Goal: Task Accomplishment & Management: Complete application form

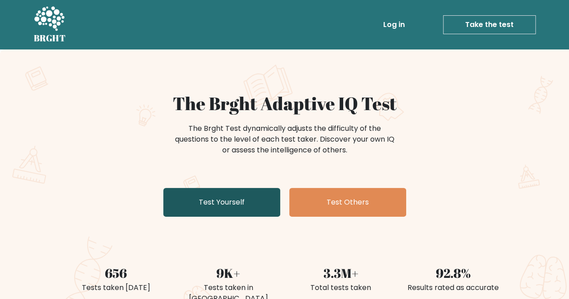
click at [227, 214] on link "Test Yourself" at bounding box center [221, 202] width 117 height 29
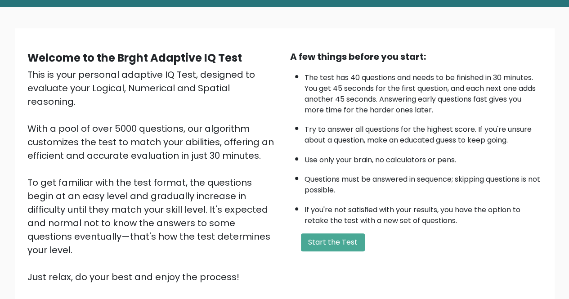
scroll to position [88, 0]
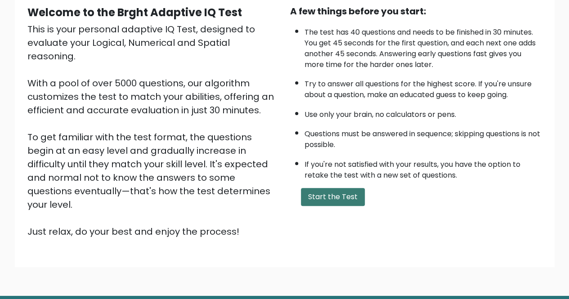
click at [349, 196] on button "Start the Test" at bounding box center [333, 197] width 64 height 18
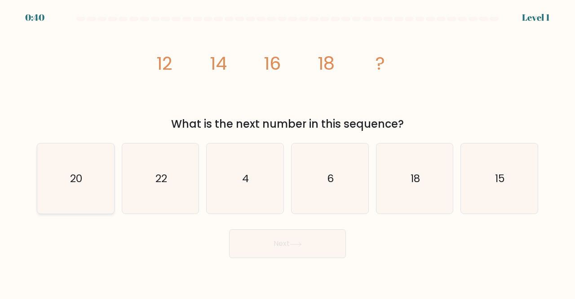
click at [60, 169] on icon "20" at bounding box center [75, 178] width 71 height 71
click at [288, 152] on input "a. 20" at bounding box center [288, 151] width 0 height 2
radio input "true"
click at [263, 245] on button "Next" at bounding box center [287, 243] width 117 height 29
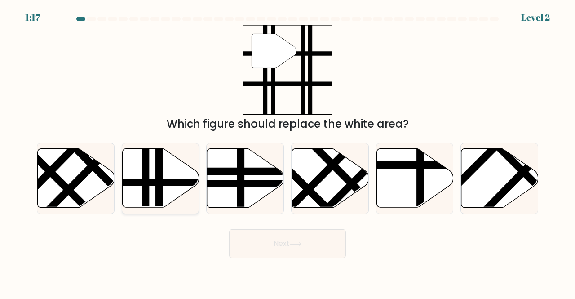
click at [159, 179] on line at bounding box center [159, 210] width 0 height 155
click at [288, 152] on input "b." at bounding box center [288, 151] width 0 height 2
radio input "true"
click at [266, 236] on button "Next" at bounding box center [287, 243] width 117 height 29
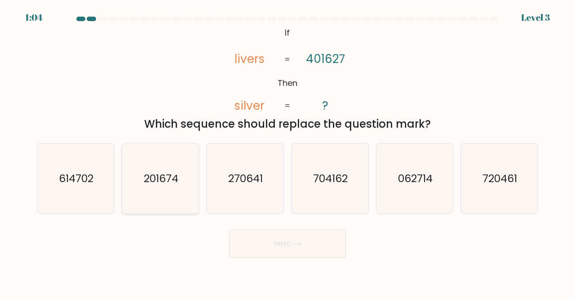
click at [168, 183] on text "201674" at bounding box center [161, 178] width 35 height 15
click at [288, 152] on input "b. 201674" at bounding box center [288, 151] width 0 height 2
radio input "true"
click at [318, 245] on button "Next" at bounding box center [287, 243] width 117 height 29
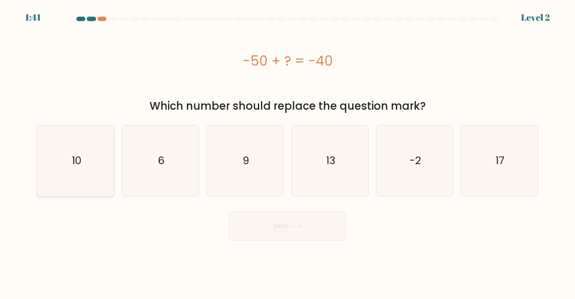
click at [75, 163] on text "10" at bounding box center [75, 160] width 9 height 15
click at [288, 152] on input "a. 10" at bounding box center [288, 151] width 0 height 2
radio input "true"
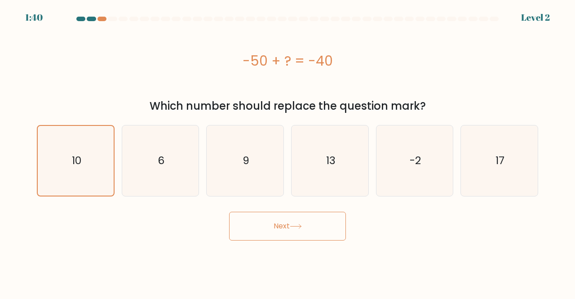
click at [266, 223] on button "Next" at bounding box center [287, 226] width 117 height 29
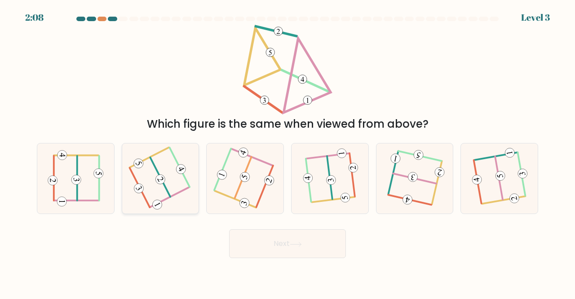
click at [139, 188] on icon at bounding box center [139, 187] width 7 height 5
click at [288, 152] on input "b." at bounding box center [288, 151] width 0 height 2
radio input "true"
click at [277, 242] on button "Next" at bounding box center [287, 243] width 117 height 29
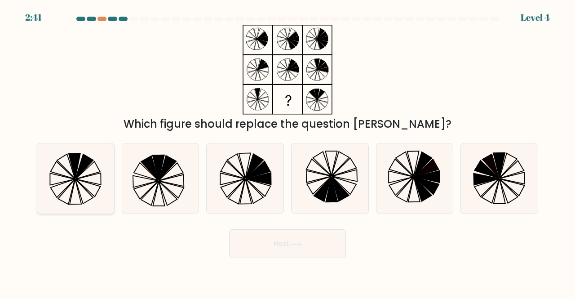
click at [78, 184] on icon at bounding box center [75, 178] width 71 height 71
click at [288, 152] on input "a." at bounding box center [288, 151] width 0 height 2
radio input "true"
click at [279, 241] on button "Next" at bounding box center [287, 243] width 117 height 29
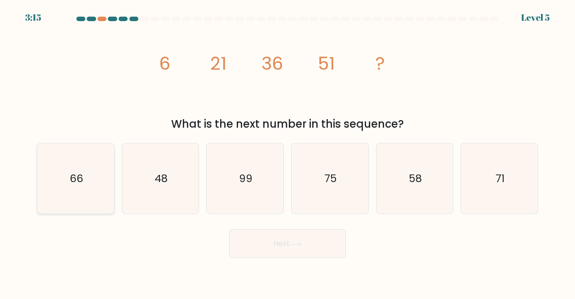
click at [76, 190] on icon "66" at bounding box center [75, 178] width 71 height 71
click at [288, 152] on input "a. 66" at bounding box center [288, 151] width 0 height 2
radio input "true"
click at [258, 242] on button "Next" at bounding box center [287, 243] width 117 height 29
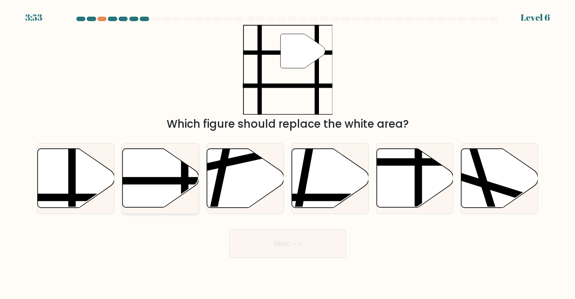
click at [160, 185] on icon at bounding box center [160, 178] width 77 height 59
click at [288, 152] on input "b." at bounding box center [288, 151] width 0 height 2
radio input "true"
click at [301, 248] on button "Next" at bounding box center [287, 243] width 117 height 29
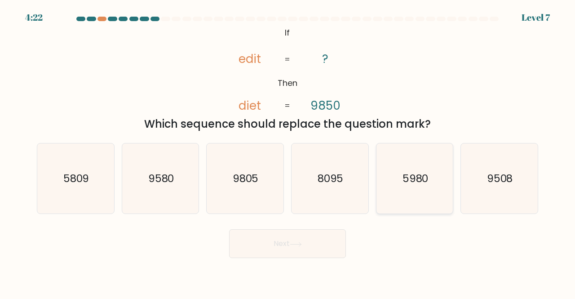
click at [414, 192] on icon "5980" at bounding box center [415, 178] width 71 height 71
click at [288, 152] on input "e. 5980" at bounding box center [288, 151] width 0 height 2
radio input "true"
click at [276, 237] on button "Next" at bounding box center [287, 243] width 117 height 29
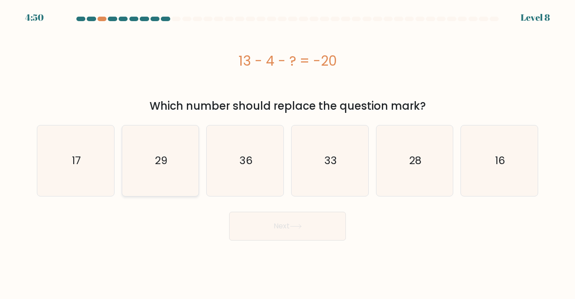
click at [149, 177] on icon "29" at bounding box center [160, 160] width 71 height 71
click at [288, 152] on input "b. 29" at bounding box center [288, 151] width 0 height 2
radio input "true"
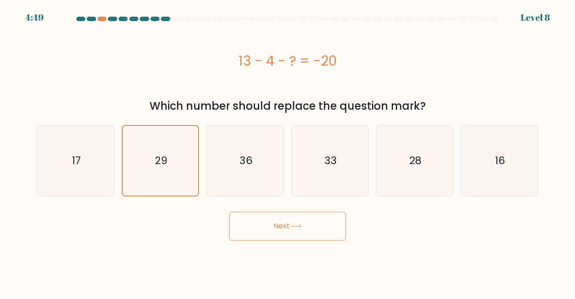
click at [263, 219] on button "Next" at bounding box center [287, 226] width 117 height 29
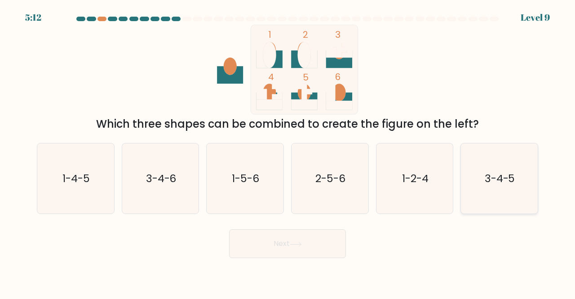
click at [491, 195] on icon "3-4-5" at bounding box center [499, 178] width 71 height 71
click at [288, 152] on input "f. 3-4-5" at bounding box center [288, 151] width 0 height 2
radio input "true"
click at [301, 248] on button "Next" at bounding box center [287, 243] width 117 height 29
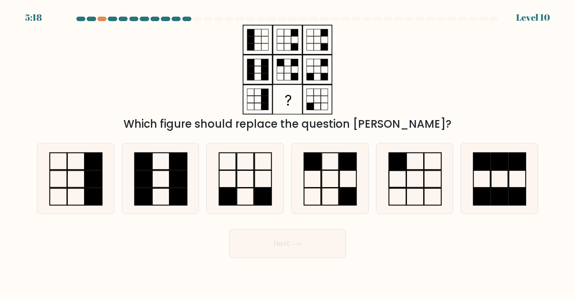
click at [346, 80] on div "Which figure should replace the question mark?" at bounding box center [287, 78] width 513 height 107
click at [243, 184] on icon at bounding box center [245, 178] width 71 height 71
click at [288, 152] on input "c." at bounding box center [288, 151] width 0 height 2
radio input "true"
click at [287, 240] on button "Next" at bounding box center [287, 243] width 117 height 29
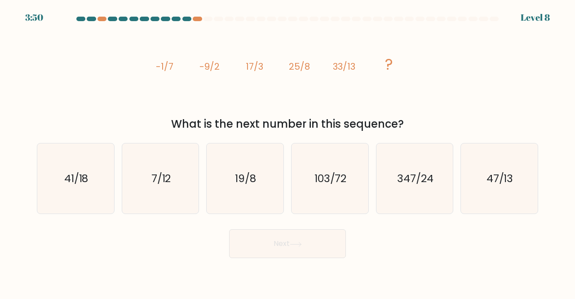
click at [246, 75] on icon "image/svg+xml -1/7 -9/2 17/3 25/8 33/13 ?" at bounding box center [288, 70] width 270 height 90
click at [67, 185] on text "41/18" at bounding box center [76, 178] width 24 height 15
click at [288, 152] on input "a. 41/18" at bounding box center [288, 151] width 0 height 2
radio input "true"
click at [265, 252] on button "Next" at bounding box center [287, 243] width 117 height 29
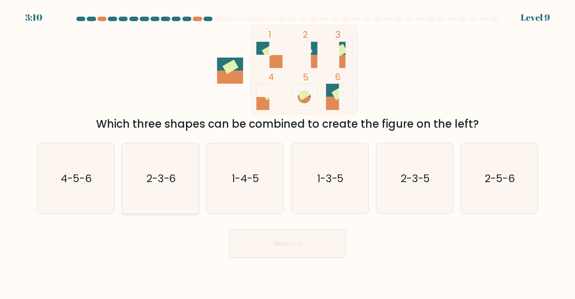
click at [168, 189] on icon "2-3-6" at bounding box center [160, 178] width 71 height 71
click at [288, 152] on input "b. 2-3-6" at bounding box center [288, 151] width 0 height 2
radio input "true"
click at [251, 241] on button "Next" at bounding box center [287, 243] width 117 height 29
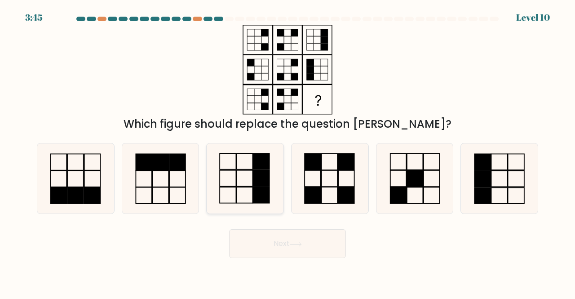
click at [254, 178] on rect at bounding box center [262, 178] width 16 height 16
click at [288, 152] on input "c." at bounding box center [288, 151] width 0 height 2
radio input "true"
click at [302, 243] on icon at bounding box center [296, 244] width 12 height 5
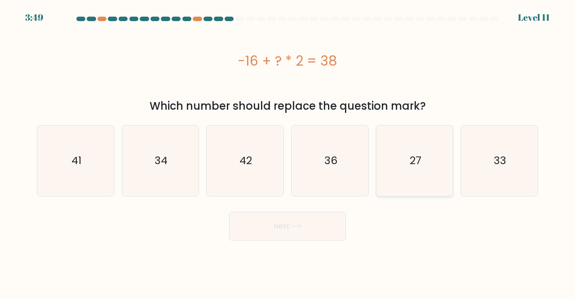
click at [406, 172] on icon "27" at bounding box center [415, 160] width 71 height 71
click at [288, 152] on input "e. 27" at bounding box center [288, 151] width 0 height 2
radio input "true"
click at [291, 218] on button "Next" at bounding box center [287, 226] width 117 height 29
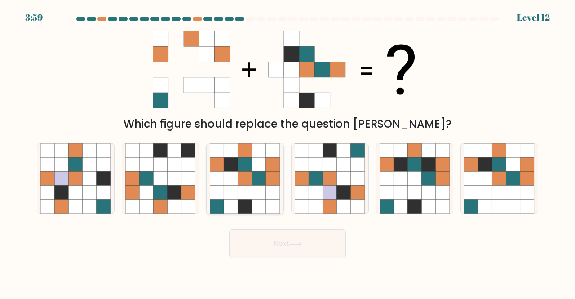
click at [252, 178] on icon at bounding box center [245, 178] width 14 height 14
click at [288, 152] on input "c." at bounding box center [288, 151] width 0 height 2
radio input "true"
click at [308, 255] on button "Next" at bounding box center [287, 243] width 117 height 29
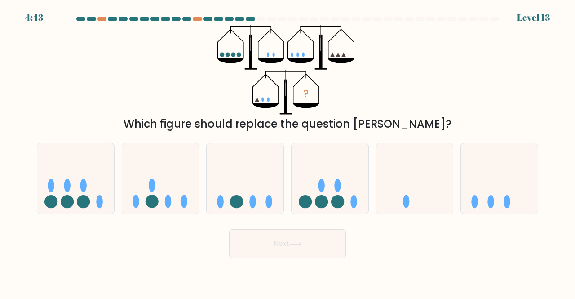
click at [308, 235] on button "Next" at bounding box center [287, 243] width 117 height 29
click at [499, 191] on icon at bounding box center [499, 178] width 77 height 63
click at [288, 152] on input "f." at bounding box center [288, 151] width 0 height 2
radio input "true"
click at [326, 247] on button "Next" at bounding box center [287, 243] width 117 height 29
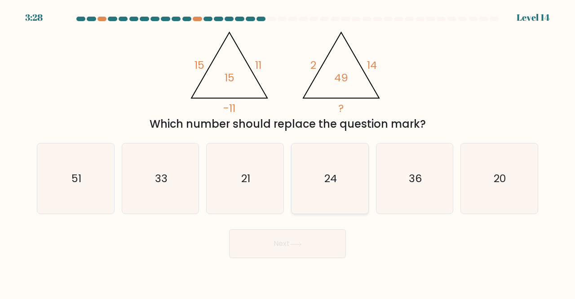
click at [321, 185] on icon "24" at bounding box center [330, 178] width 71 height 71
click at [288, 152] on input "d. 24" at bounding box center [288, 151] width 0 height 2
radio input "true"
click at [283, 240] on button "Next" at bounding box center [287, 243] width 117 height 29
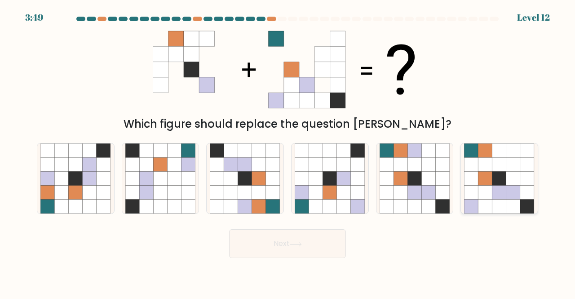
click at [504, 193] on icon at bounding box center [500, 193] width 14 height 14
click at [288, 152] on input "f." at bounding box center [288, 151] width 0 height 2
radio input "true"
click at [332, 245] on button "Next" at bounding box center [287, 243] width 117 height 29
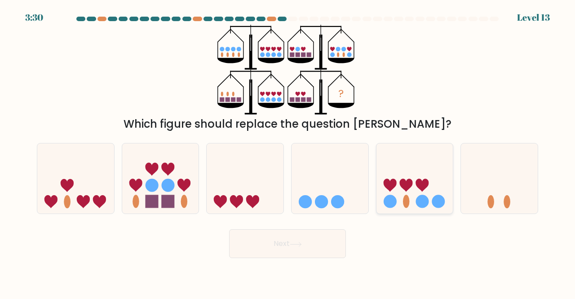
click at [419, 165] on icon at bounding box center [415, 178] width 77 height 63
click at [288, 152] on input "e." at bounding box center [288, 151] width 0 height 2
radio input "true"
click at [308, 244] on button "Next" at bounding box center [287, 243] width 117 height 29
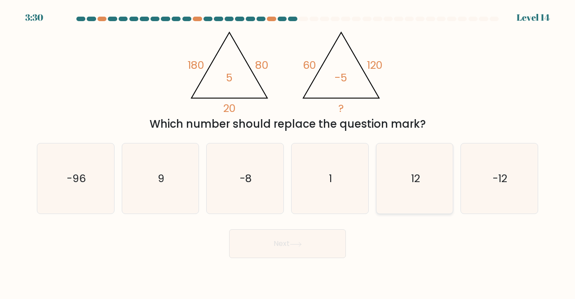
click at [410, 176] on icon "12" at bounding box center [415, 178] width 71 height 71
click at [288, 152] on input "e. 12" at bounding box center [288, 151] width 0 height 2
radio input "true"
click at [321, 238] on button "Next" at bounding box center [287, 243] width 117 height 29
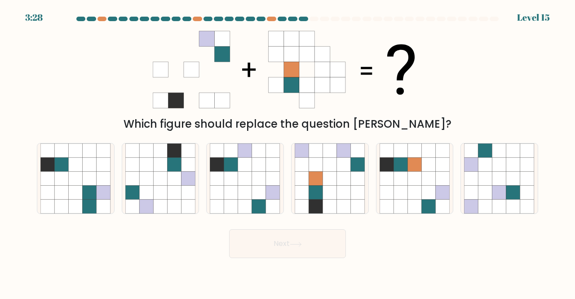
click at [301, 244] on icon at bounding box center [295, 244] width 11 height 4
click at [278, 253] on button "Next" at bounding box center [287, 243] width 117 height 29
click at [324, 204] on icon at bounding box center [330, 207] width 14 height 14
click at [288, 152] on input "d." at bounding box center [288, 151] width 0 height 2
radio input "true"
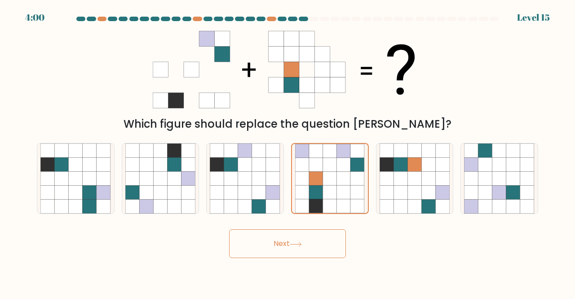
click at [282, 248] on button "Next" at bounding box center [287, 243] width 117 height 29
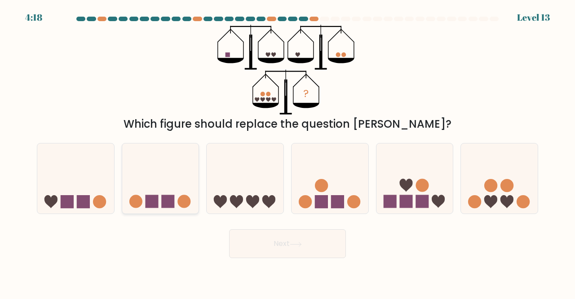
click at [166, 174] on icon at bounding box center [160, 178] width 77 height 63
click at [288, 152] on input "b." at bounding box center [288, 151] width 0 height 2
radio input "true"
click at [283, 239] on button "Next" at bounding box center [287, 243] width 117 height 29
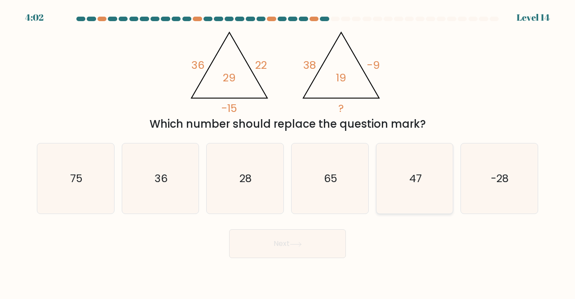
click at [424, 189] on icon "47" at bounding box center [415, 178] width 71 height 71
click at [288, 152] on input "e. 47" at bounding box center [288, 151] width 0 height 2
radio input "true"
click at [312, 249] on button "Next" at bounding box center [287, 243] width 117 height 29
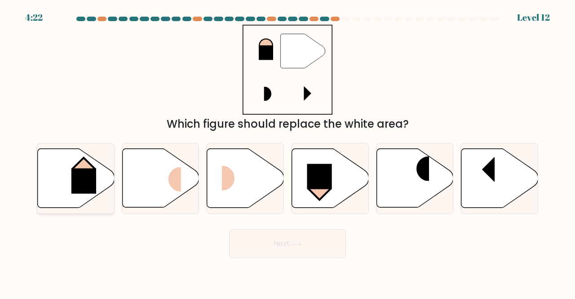
click at [91, 180] on rect at bounding box center [83, 181] width 25 height 25
click at [288, 152] on input "a." at bounding box center [288, 151] width 0 height 2
radio input "true"
click at [290, 242] on button "Next" at bounding box center [287, 243] width 117 height 29
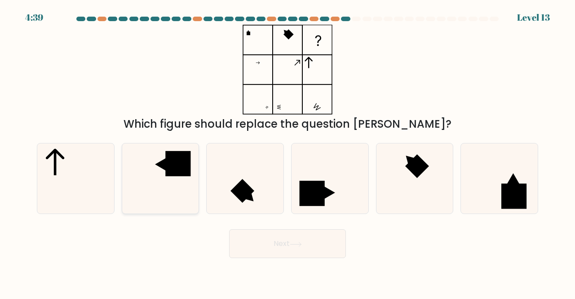
click at [186, 167] on rect at bounding box center [177, 163] width 25 height 25
click at [288, 152] on input "b." at bounding box center [288, 151] width 0 height 2
radio input "true"
click at [313, 241] on button "Next" at bounding box center [287, 243] width 117 height 29
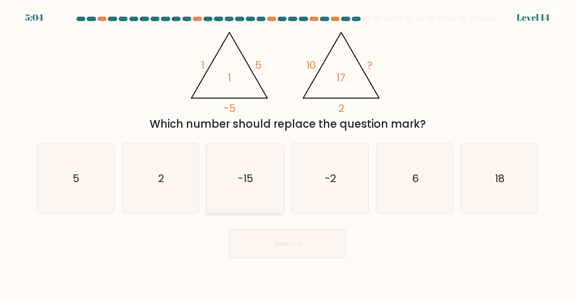
click at [250, 183] on text "-15" at bounding box center [245, 178] width 15 height 15
click at [288, 152] on input "c. -15" at bounding box center [288, 151] width 0 height 2
radio input "true"
click at [297, 254] on button "Next" at bounding box center [287, 243] width 117 height 29
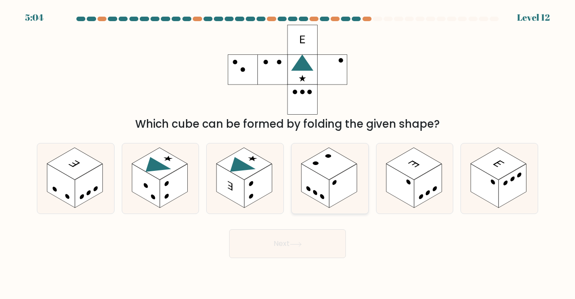
click at [333, 187] on rect at bounding box center [344, 186] width 28 height 44
click at [288, 152] on input "d." at bounding box center [288, 151] width 0 height 2
radio input "true"
click at [316, 249] on button "Next" at bounding box center [287, 243] width 117 height 29
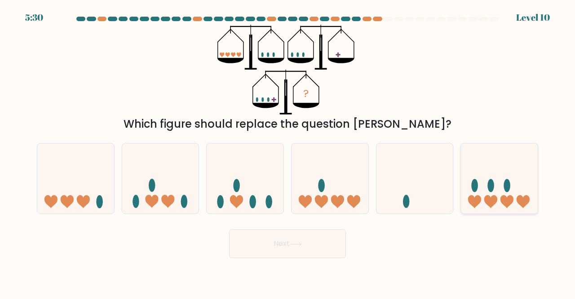
click at [493, 177] on icon at bounding box center [499, 178] width 77 height 63
click at [288, 152] on input "f." at bounding box center [288, 151] width 0 height 2
radio input "true"
click at [310, 248] on button "Next" at bounding box center [287, 243] width 117 height 29
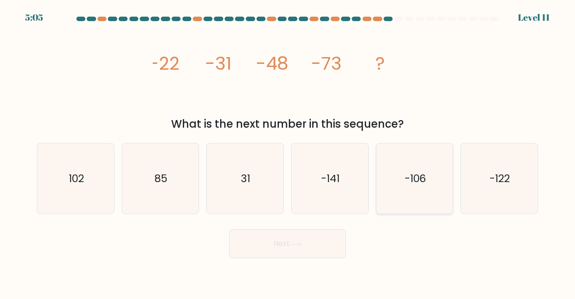
click at [416, 180] on text "-106" at bounding box center [416, 178] width 22 height 15
click at [288, 152] on input "e. -106" at bounding box center [288, 151] width 0 height 2
radio input "true"
click at [325, 241] on button "Next" at bounding box center [287, 243] width 117 height 29
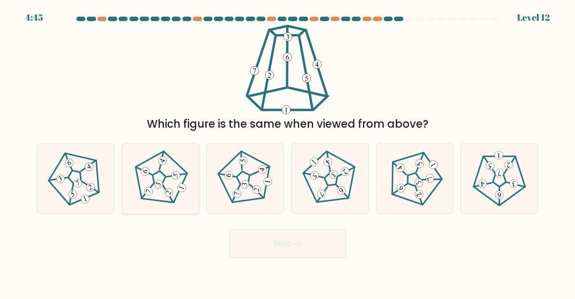
click at [133, 174] on icon at bounding box center [160, 178] width 56 height 56
click at [288, 152] on input "b." at bounding box center [288, 151] width 0 height 2
radio input "true"
click at [284, 245] on button "Next" at bounding box center [287, 243] width 117 height 29
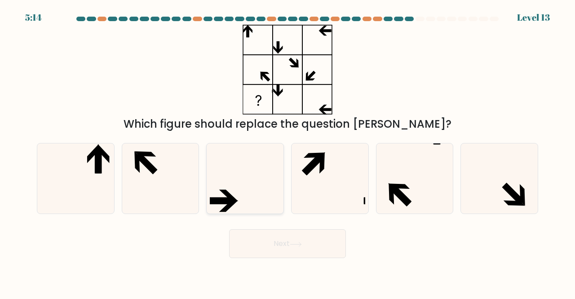
click at [243, 192] on icon at bounding box center [245, 178] width 71 height 71
click at [288, 152] on input "c." at bounding box center [288, 151] width 0 height 2
radio input "true"
click at [263, 250] on button "Next" at bounding box center [287, 243] width 117 height 29
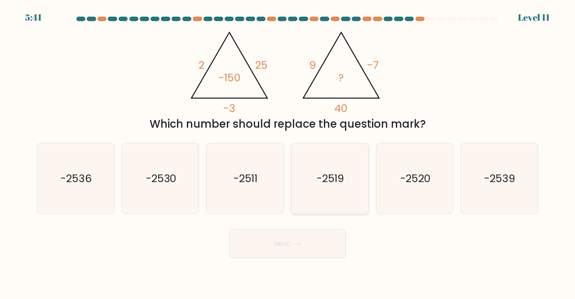
click at [335, 159] on icon "-2519" at bounding box center [330, 178] width 71 height 71
click at [288, 152] on input "d. -2519" at bounding box center [288, 151] width 0 height 2
radio input "true"
click at [313, 236] on button "Next" at bounding box center [287, 243] width 117 height 29
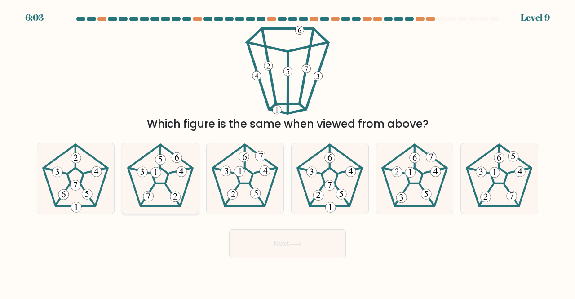
click at [164, 178] on icon at bounding box center [160, 178] width 71 height 71
click at [288, 152] on input "b." at bounding box center [288, 151] width 0 height 2
radio input "true"
click at [289, 243] on button "Next" at bounding box center [287, 243] width 117 height 29
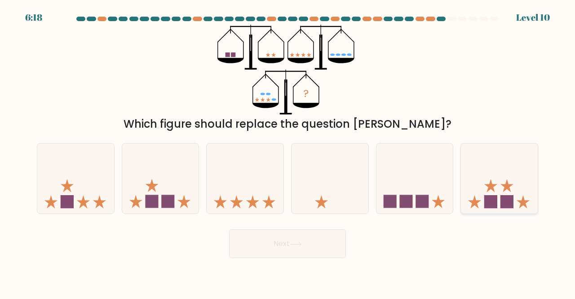
click at [516, 177] on icon at bounding box center [499, 178] width 77 height 63
click at [288, 152] on input "f." at bounding box center [288, 151] width 0 height 2
radio input "true"
click at [310, 243] on button "Next" at bounding box center [287, 243] width 117 height 29
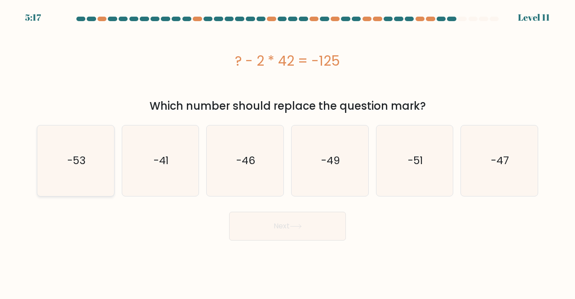
click at [73, 156] on text "-53" at bounding box center [76, 160] width 18 height 15
click at [288, 152] on input "a. -53" at bounding box center [288, 151] width 0 height 2
radio input "true"
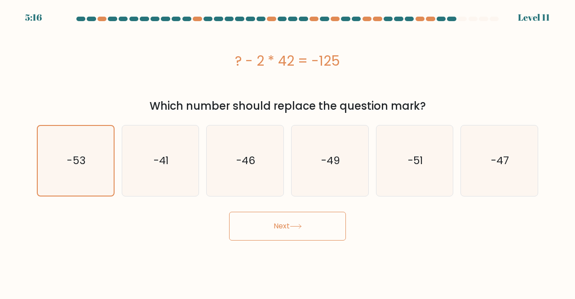
click at [272, 221] on button "Next" at bounding box center [287, 226] width 117 height 29
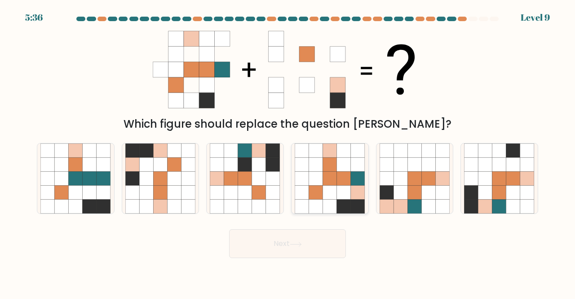
click at [342, 180] on icon at bounding box center [344, 178] width 14 height 14
click at [288, 152] on input "d." at bounding box center [288, 151] width 0 height 2
radio input "true"
click at [326, 245] on button "Next" at bounding box center [287, 243] width 117 height 29
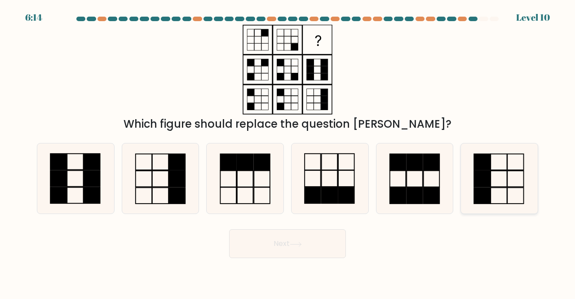
click at [493, 174] on icon at bounding box center [499, 178] width 71 height 71
click at [288, 152] on input "f." at bounding box center [288, 151] width 0 height 2
radio input "true"
click at [310, 238] on button "Next" at bounding box center [287, 243] width 117 height 29
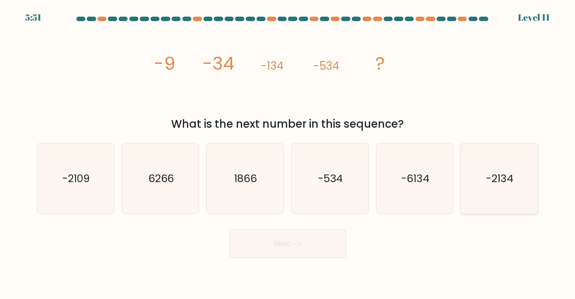
click at [508, 173] on text "-2134" at bounding box center [500, 178] width 27 height 15
click at [288, 152] on input "f. -2134" at bounding box center [288, 151] width 0 height 2
radio input "true"
click at [300, 245] on icon at bounding box center [296, 244] width 12 height 5
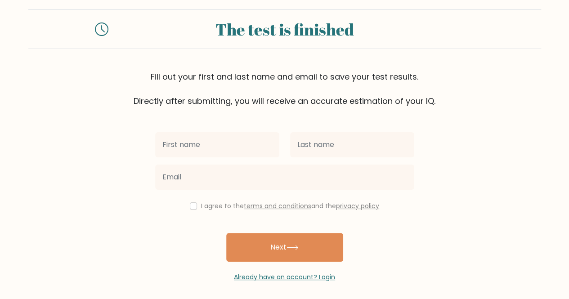
scroll to position [16, 0]
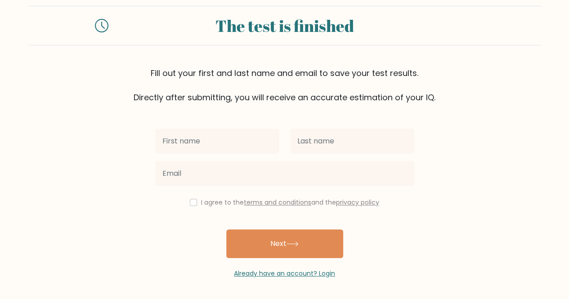
click at [227, 139] on input "text" at bounding box center [217, 141] width 124 height 25
type input "chaim"
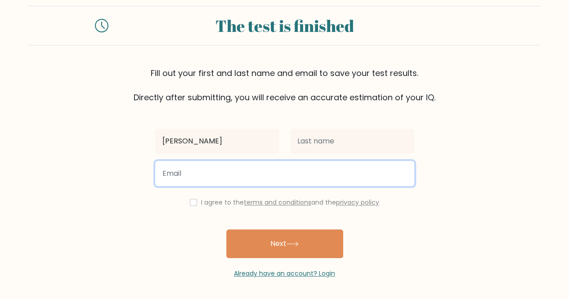
click at [326, 170] on input "email" at bounding box center [284, 173] width 259 height 25
type input "chaimhershman@gmail.com"
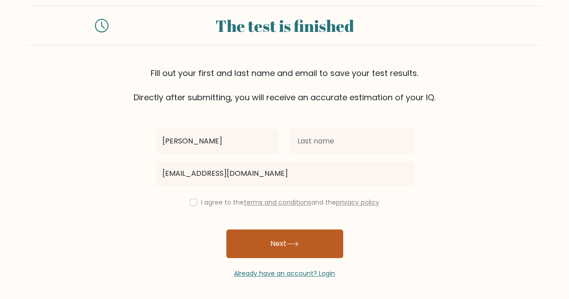
click at [272, 242] on button "Next" at bounding box center [284, 243] width 117 height 29
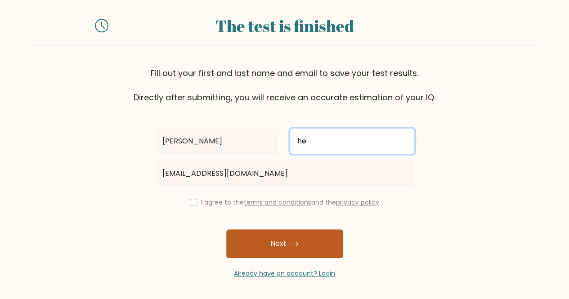
type input "hershman"
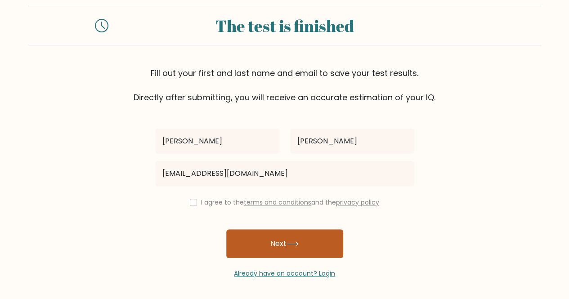
click at [315, 241] on button "Next" at bounding box center [284, 243] width 117 height 29
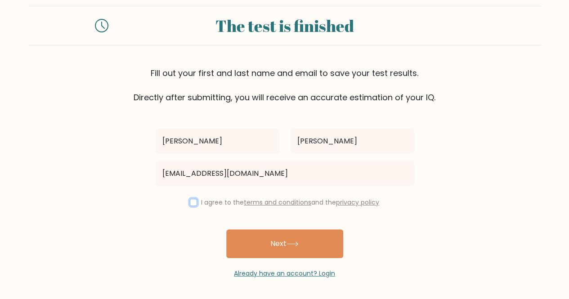
click at [191, 203] on input "checkbox" at bounding box center [193, 202] width 7 height 7
checkbox input "true"
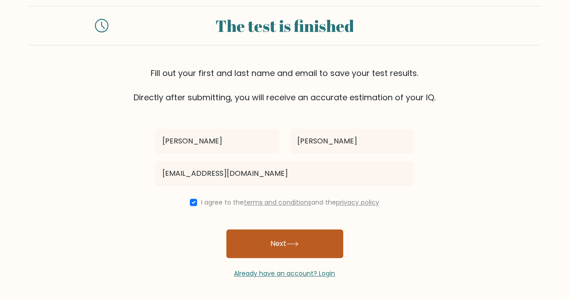
click at [278, 237] on button "Next" at bounding box center [284, 243] width 117 height 29
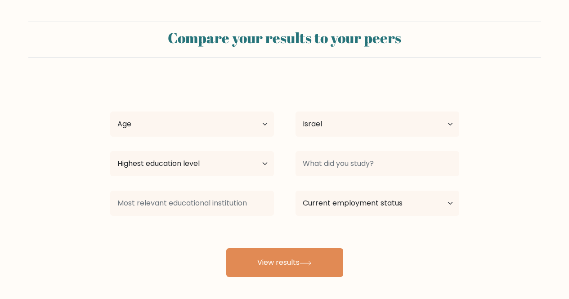
select select "IL"
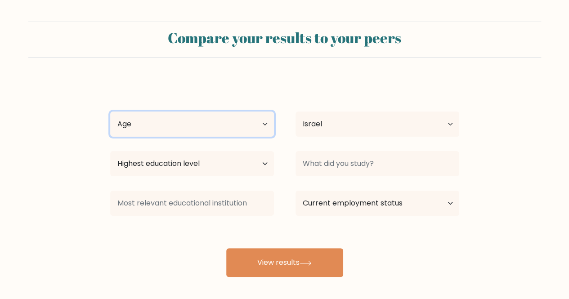
click at [265, 122] on select "Age Under 18 years old 18-24 years old 25-34 years old 35-44 years old 45-54 ye…" at bounding box center [192, 123] width 164 height 25
select select "min_18"
click at [110, 111] on select "Age Under 18 years old 18-24 years old 25-34 years old 35-44 years old 45-54 ye…" at bounding box center [192, 123] width 164 height 25
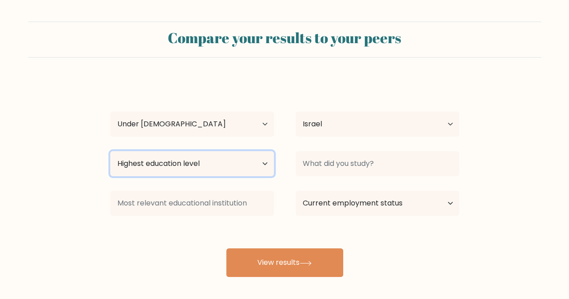
click at [263, 162] on select "Highest education level No schooling Primary Lower Secondary Upper Secondary Oc…" at bounding box center [192, 163] width 164 height 25
select select "primary"
click at [110, 151] on select "Highest education level No schooling Primary Lower Secondary Upper Secondary Oc…" at bounding box center [192, 163] width 164 height 25
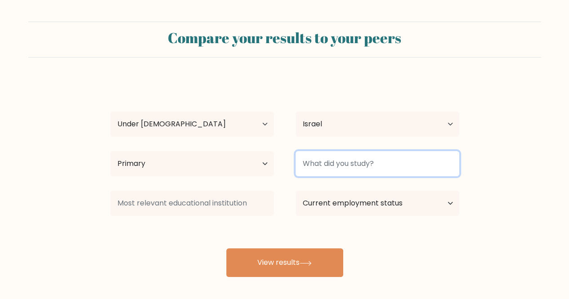
click at [360, 165] on input at bounding box center [377, 163] width 164 height 25
type input "m"
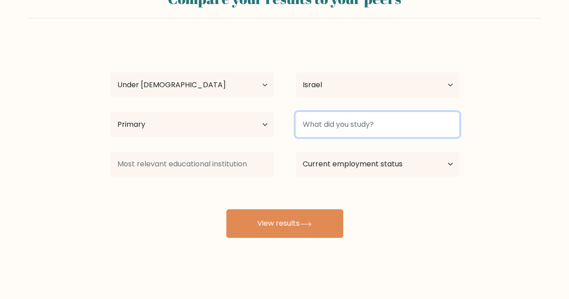
scroll to position [40, 0]
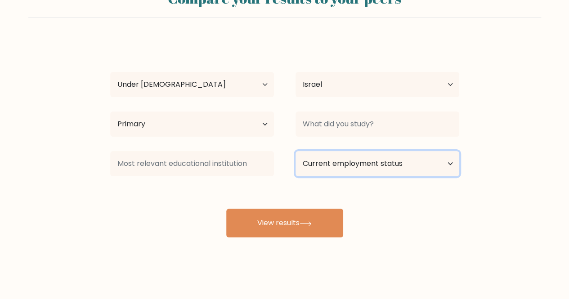
click at [415, 160] on select "Current employment status Employed Student Retired Other / prefer not to answer" at bounding box center [377, 163] width 164 height 25
select select "student"
click at [295, 151] on select "Current employment status Employed Student Retired Other / prefer not to answer" at bounding box center [377, 163] width 164 height 25
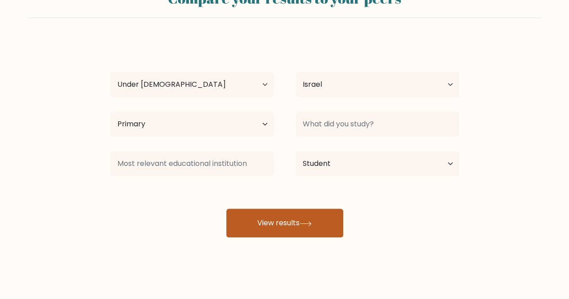
click at [277, 224] on button "View results" at bounding box center [284, 223] width 117 height 29
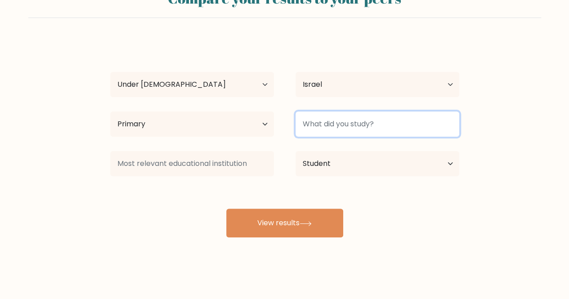
click at [377, 121] on input at bounding box center [377, 123] width 164 height 25
click at [370, 129] on input at bounding box center [377, 123] width 164 height 25
click at [335, 122] on input at bounding box center [377, 123] width 164 height 25
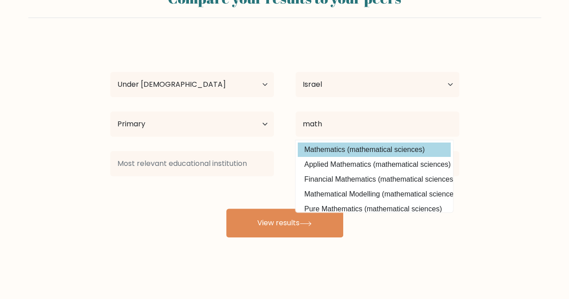
click at [389, 151] on option "Mathematics (mathematical sciences)" at bounding box center [374, 150] width 153 height 14
type input "Mathematics"
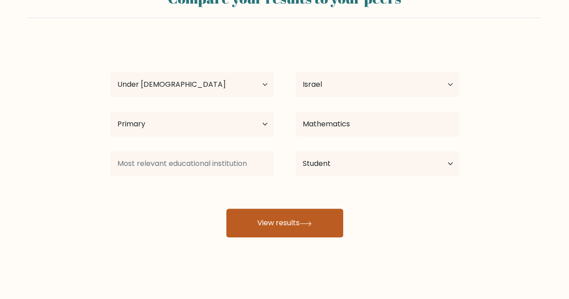
click at [320, 218] on button "View results" at bounding box center [284, 223] width 117 height 29
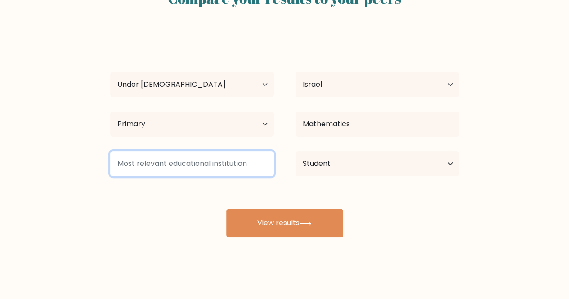
click at [224, 165] on input at bounding box center [192, 163] width 164 height 25
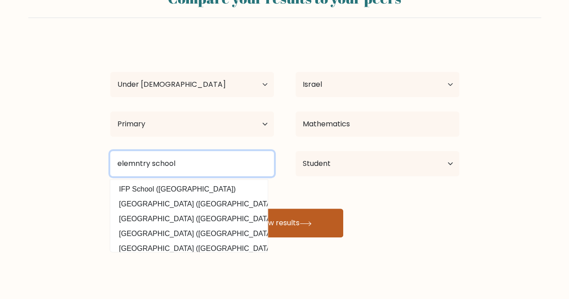
type input "elemntry school"
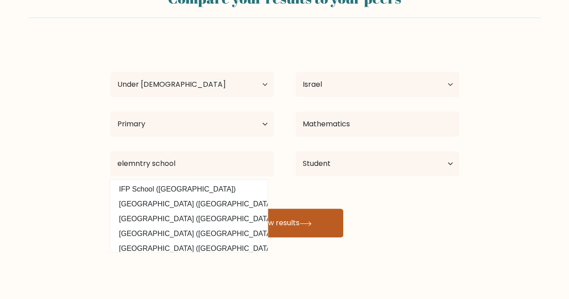
click at [308, 223] on icon at bounding box center [305, 223] width 11 height 4
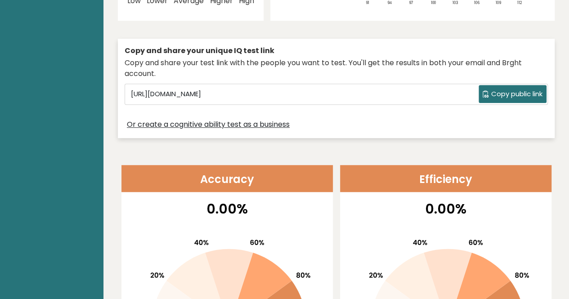
scroll to position [44, 0]
